Goal: Check status

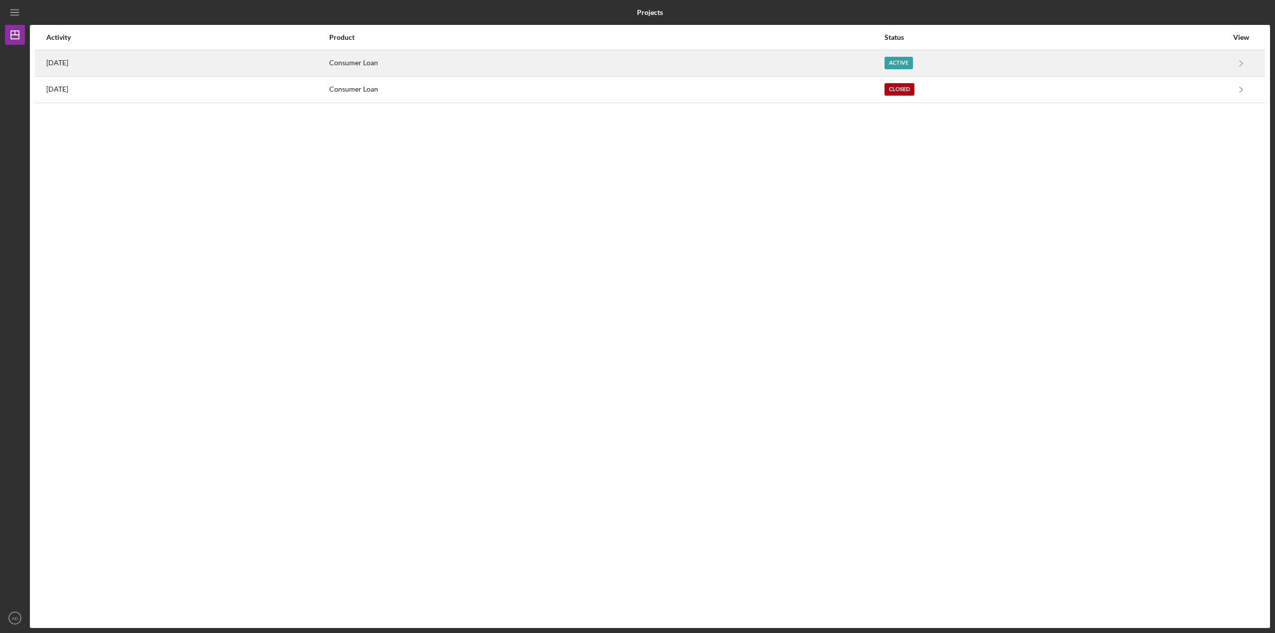
click at [109, 62] on div "[DATE]" at bounding box center [187, 63] width 282 height 25
